Goal: Task Accomplishment & Management: Manage account settings

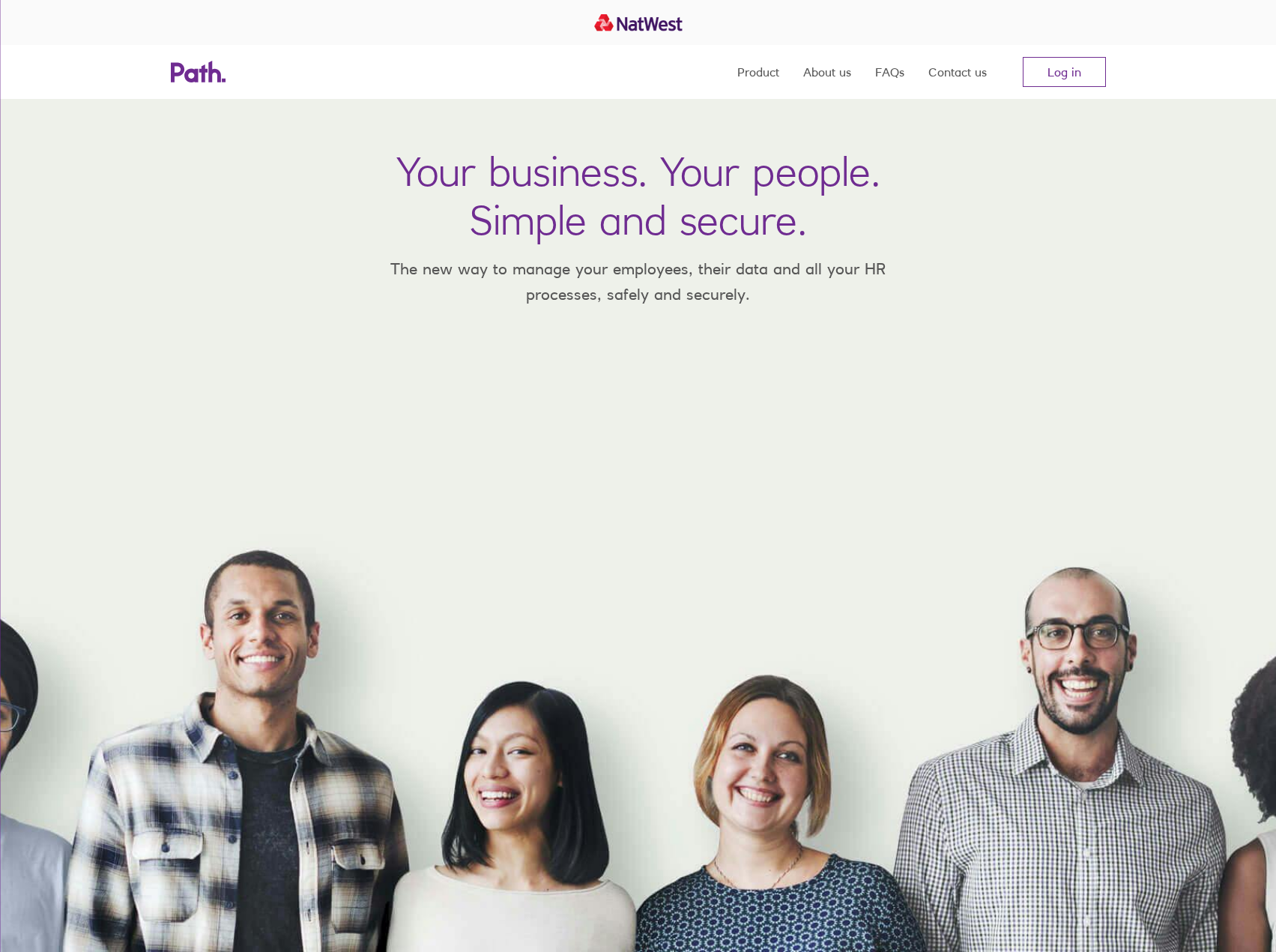
click at [1060, 95] on nav "Product About us FAQs Contact us Log in" at bounding box center [922, 72] width 369 height 54
click at [1063, 76] on link "Log in" at bounding box center [1064, 72] width 83 height 30
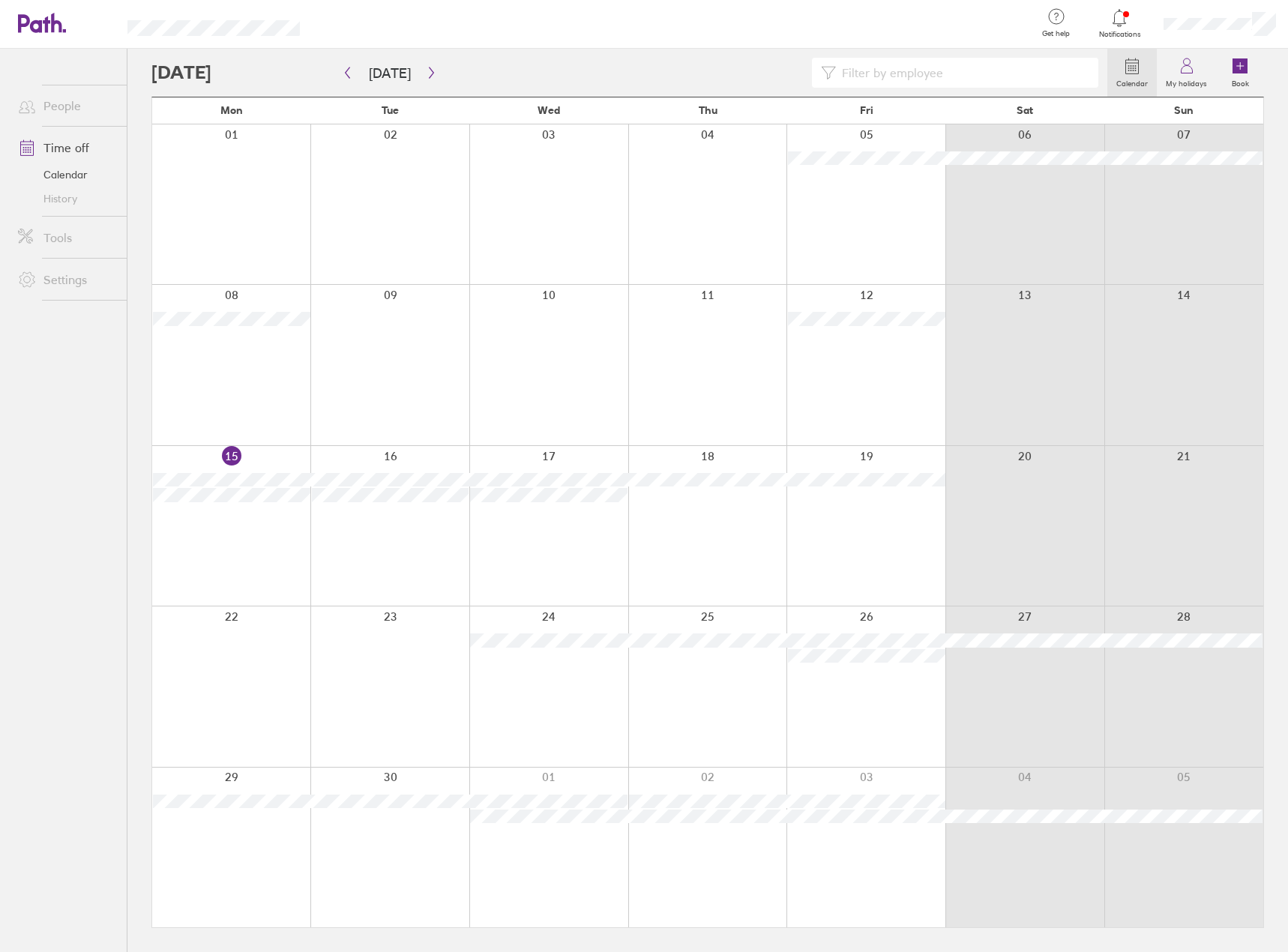
drag, startPoint x: 832, startPoint y: 326, endPoint x: 845, endPoint y: 301, distance: 28.2
click at [832, 326] on div at bounding box center [866, 364] width 159 height 160
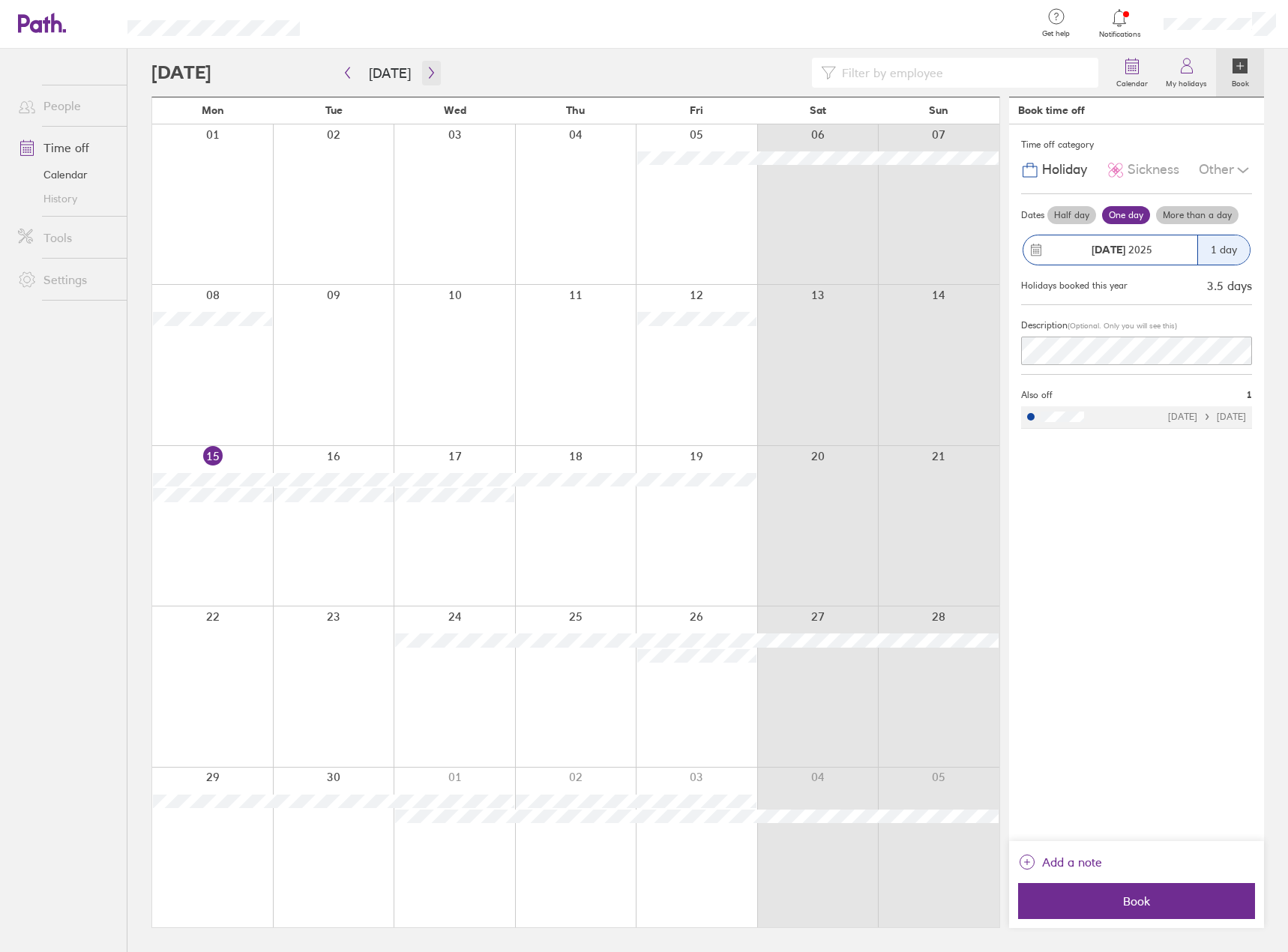
click at [426, 75] on icon "button" at bounding box center [432, 73] width 12 height 12
drag, startPoint x: 39, startPoint y: 509, endPoint x: 56, endPoint y: 509, distance: 17.0
click at [40, 509] on ul "People Time off Calendar History Tools Settings" at bounding box center [63, 476] width 127 height 854
click at [1166, 634] on div "Time off category Holiday Sickness Other Dates Half day One day More than a day…" at bounding box center [1137, 482] width 255 height 716
click at [821, 624] on div at bounding box center [817, 686] width 121 height 160
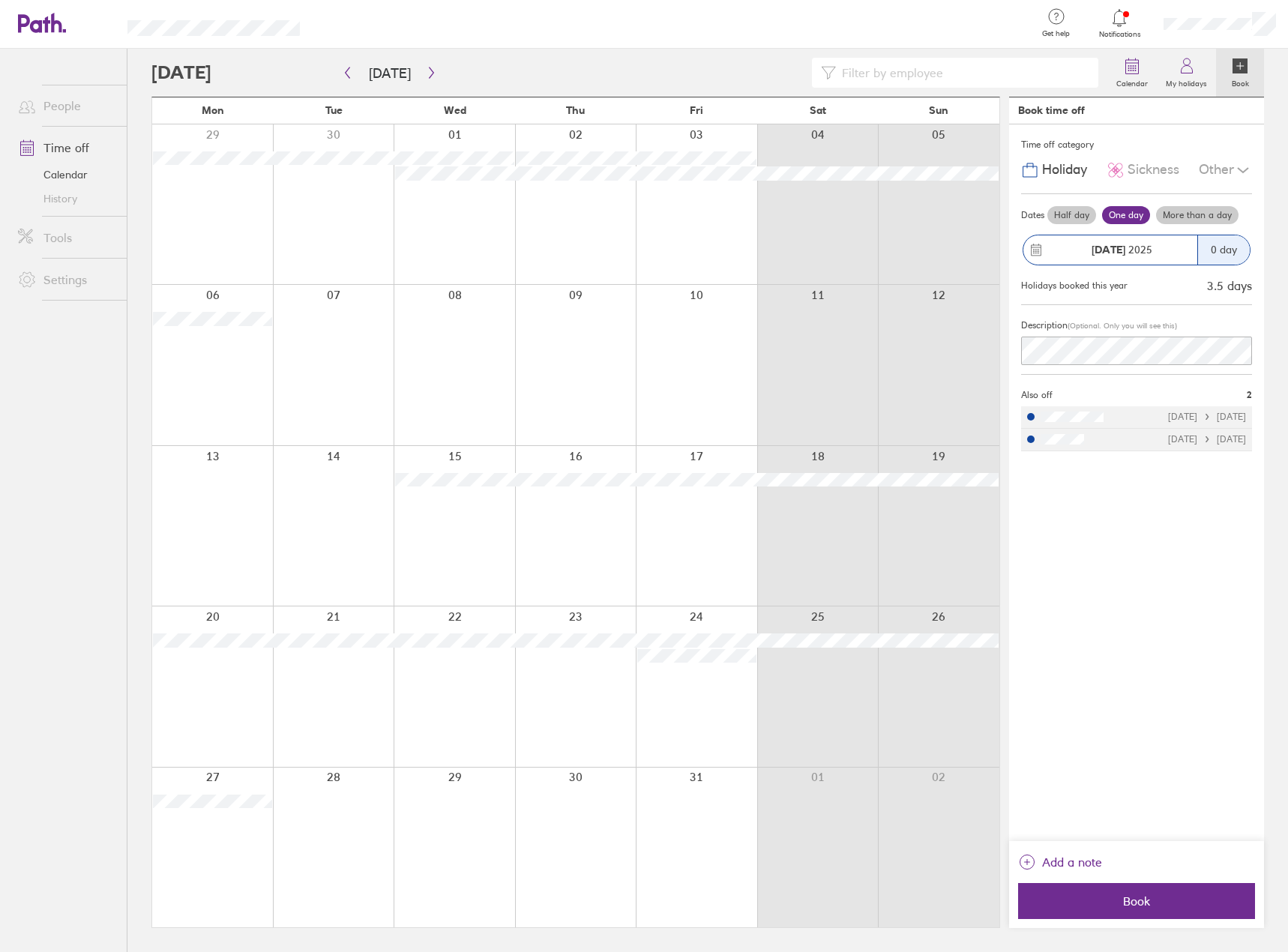
click at [707, 607] on div at bounding box center [696, 686] width 121 height 160
click at [425, 81] on button "button" at bounding box center [431, 73] width 18 height 24
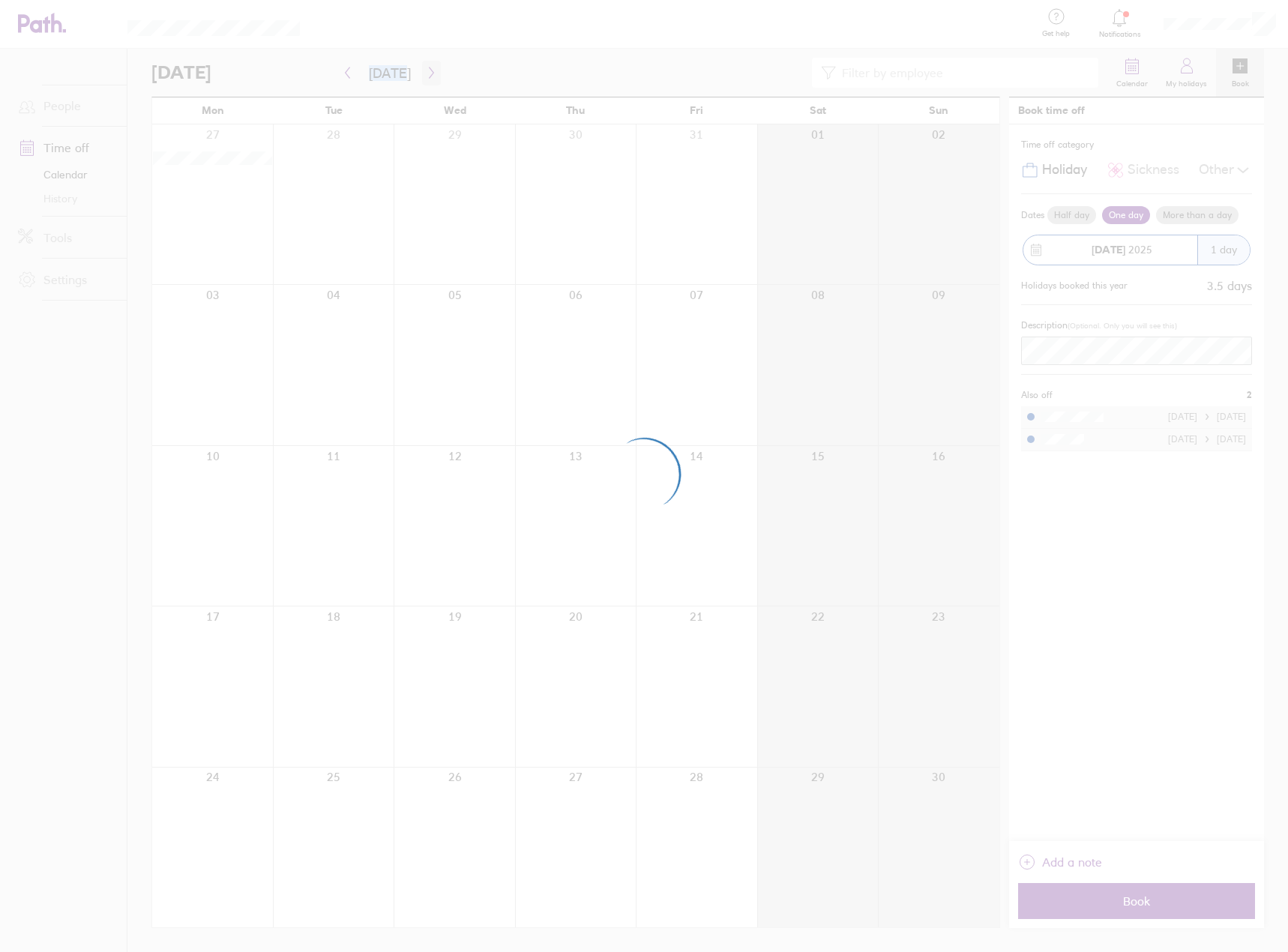
click at [425, 81] on div at bounding box center [644, 476] width 1288 height 952
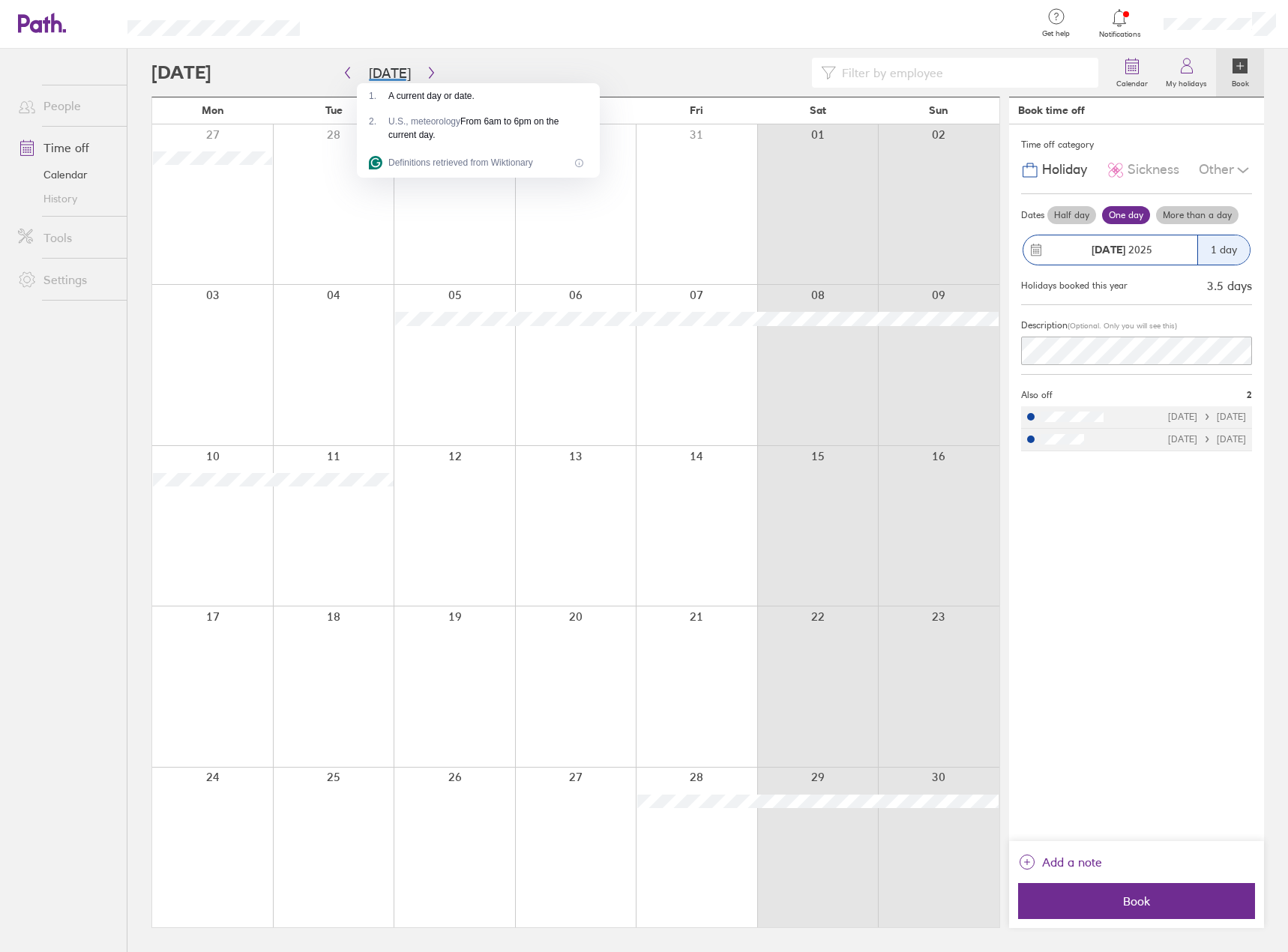
click at [539, 43] on div at bounding box center [674, 24] width 700 height 49
click at [436, 71] on button "button" at bounding box center [431, 73] width 18 height 24
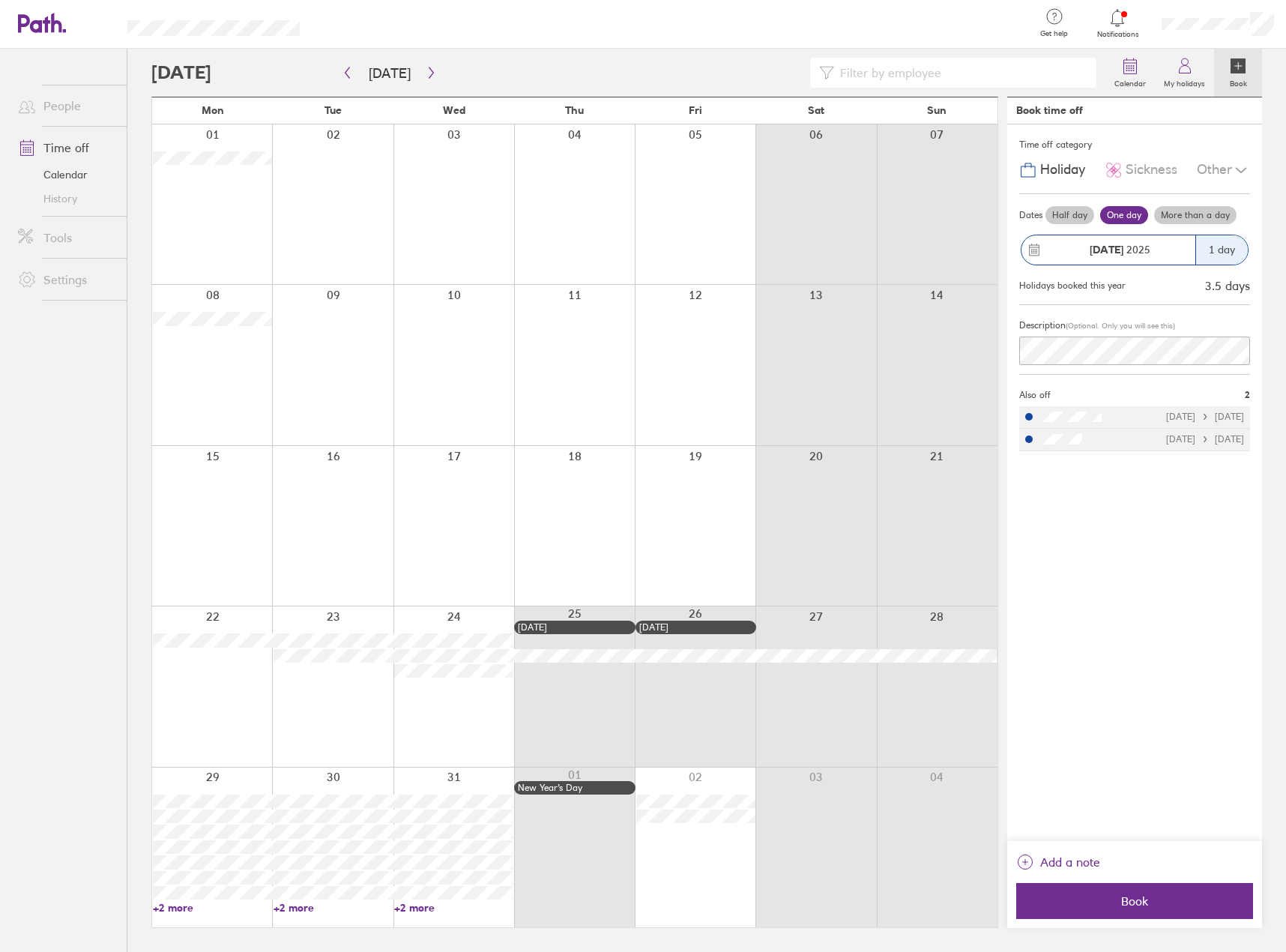
click at [46, 514] on ul "People Time off Calendar History Tools Settings" at bounding box center [63, 476] width 127 height 854
